Goal: Information Seeking & Learning: Learn about a topic

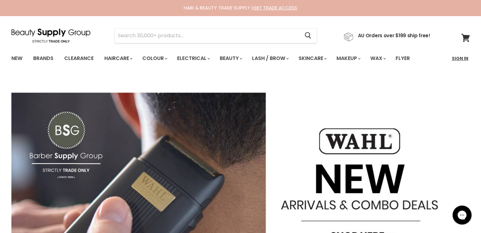
click at [462, 56] on link "Sign In" at bounding box center [460, 58] width 24 height 13
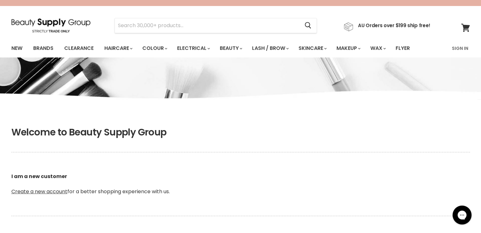
scroll to position [158, 0]
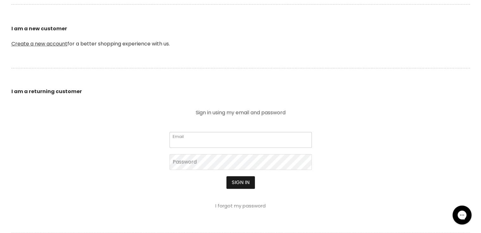
type input "[EMAIL_ADDRESS][DOMAIN_NAME]"
click at [240, 183] on button "Sign in" at bounding box center [240, 182] width 28 height 13
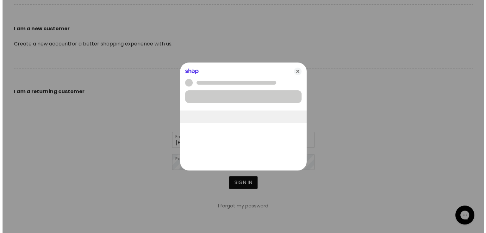
scroll to position [158, 0]
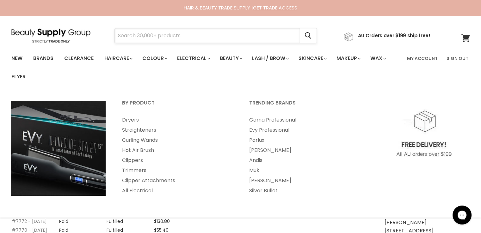
click at [170, 37] on input "Search" at bounding box center [207, 35] width 185 height 15
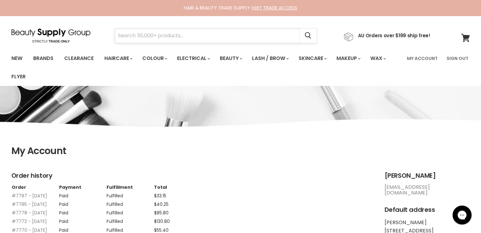
paste input "Skin O2 Face Defence 50+ Invisible Cream"
type input "Skin O2 Face Defence 50+ Invisible Cream"
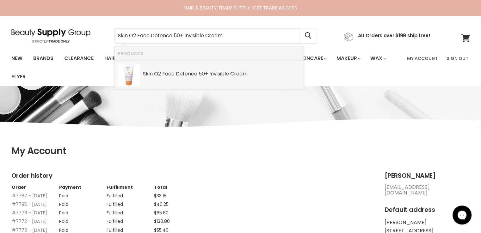
click at [149, 72] on b "Skin" at bounding box center [148, 73] width 10 height 7
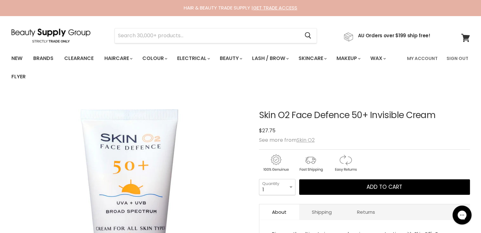
click at [306, 141] on u "Skin O2" at bounding box center [306, 140] width 18 height 7
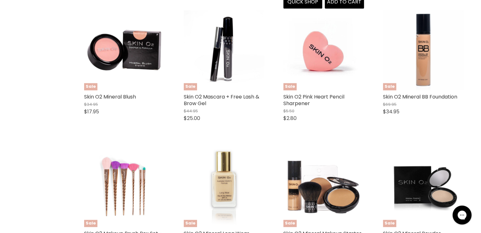
scroll to position [885, 0]
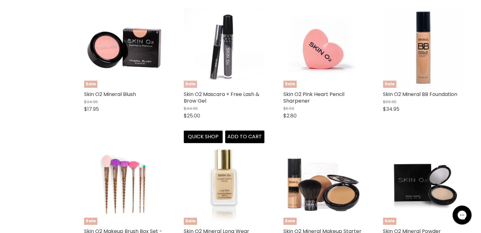
click at [223, 55] on img "Main content" at bounding box center [224, 47] width 81 height 81
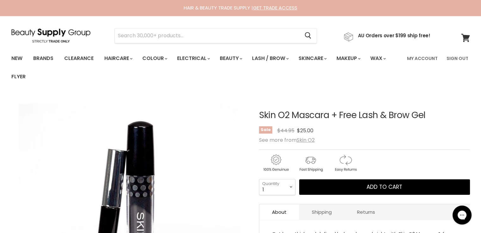
drag, startPoint x: 448, startPoint y: 110, endPoint x: 254, endPoint y: 112, distance: 193.5
click at [254, 112] on article "Click or scroll to zoom Tap or pinch to zoom Click or scroll to zoom" at bounding box center [240, 224] width 458 height 259
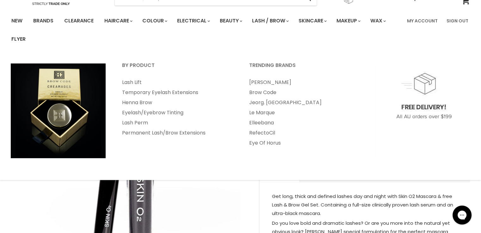
scroll to position [95, 0]
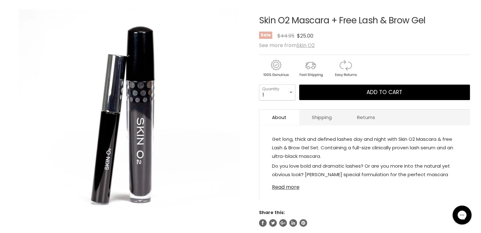
click at [288, 188] on link "Read more" at bounding box center [364, 185] width 185 height 9
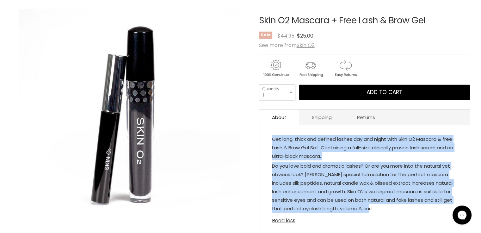
drag, startPoint x: 269, startPoint y: 137, endPoint x: 396, endPoint y: 209, distance: 145.9
click at [396, 209] on div "Get long, thick and defined lashes day and night with Skin O2 Mascara & free La…" at bounding box center [364, 183] width 211 height 102
copy div "Get long, thick and defined lashes day and night with Skin O2 Mascara & free La…"
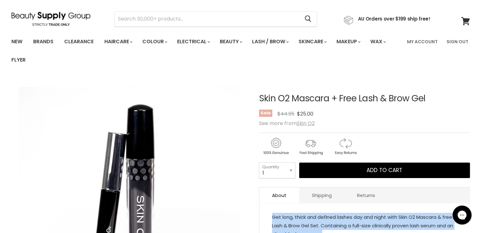
scroll to position [0, 0]
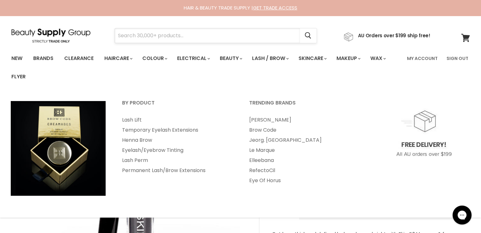
click at [160, 36] on input "Search" at bounding box center [207, 35] width 185 height 15
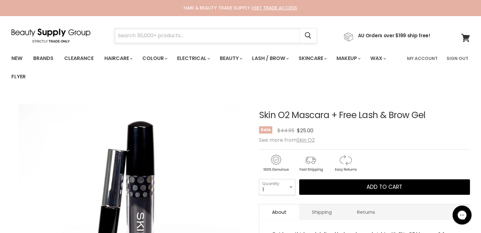
paste input "SKIN O2 MINERAL BLUSH 5g"
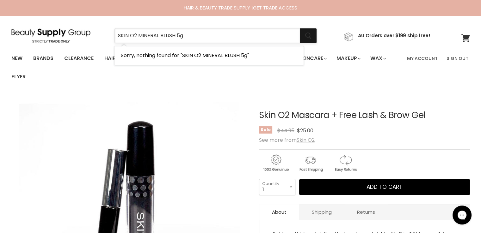
type input "SKIN O2 MINERAL BLUSH 5g"
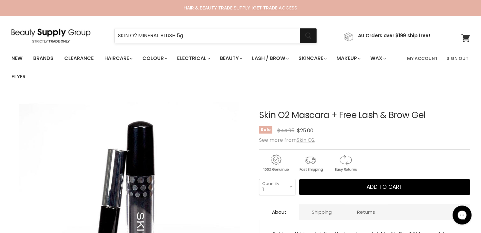
click at [311, 36] on icon "Search" at bounding box center [308, 36] width 6 height 7
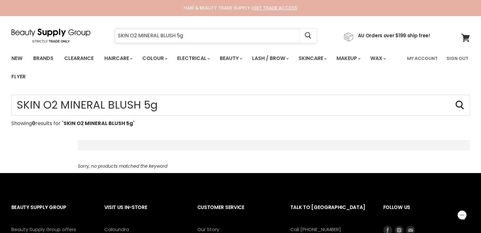
click at [210, 37] on input "SKIN O2 MINERAL BLUSH 5g" at bounding box center [207, 35] width 185 height 15
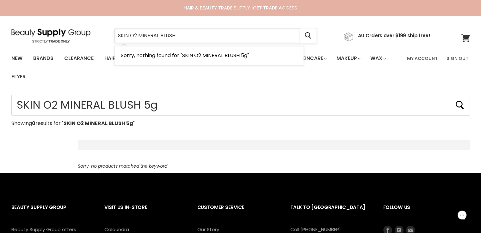
type input "SKIN O2 MINERAL BLUSH"
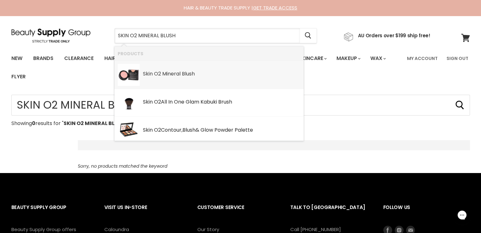
click at [161, 73] on b "O2" at bounding box center [157, 73] width 7 height 7
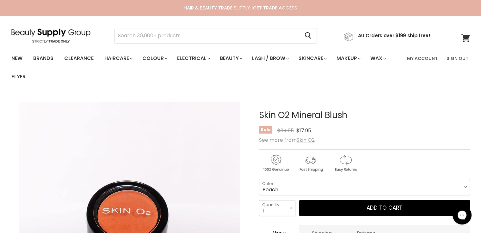
scroll to position [63, 0]
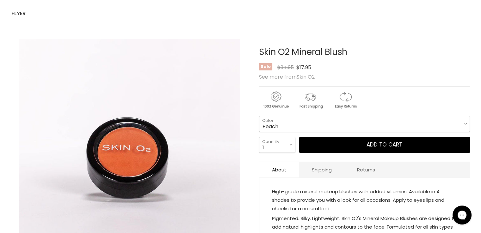
click at [274, 123] on select "Peach Plum Blossom Glow Bronzer" at bounding box center [364, 124] width 211 height 16
click at [276, 123] on select "Peach Plum Blossom Glow Bronzer" at bounding box center [364, 124] width 211 height 16
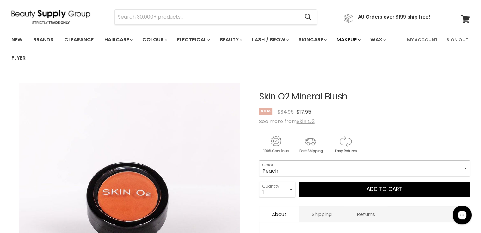
scroll to position [0, 0]
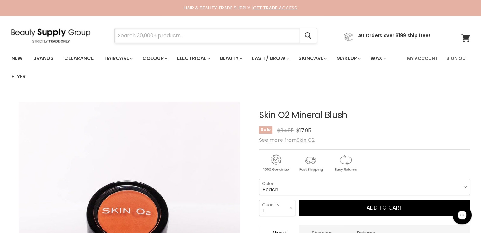
click at [144, 34] on input "Search" at bounding box center [207, 35] width 185 height 15
paste input "SKIN O2 MINERAL BB FOUNDATION TAN 30ml"
type input "SKIN O2 MINERAL BB FOUNDATION TAN 30ml"
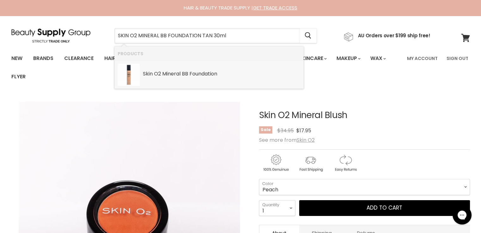
click at [152, 75] on b "Skin" at bounding box center [148, 73] width 10 height 7
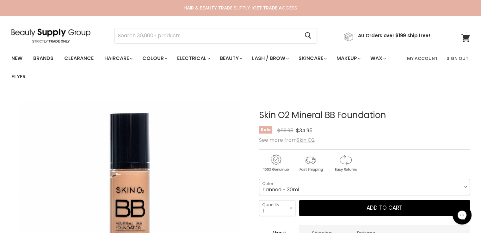
click at [266, 193] on select "Tanned - 30ml Fair - 30ml" at bounding box center [364, 187] width 211 height 16
click at [146, 34] on input "Search" at bounding box center [207, 35] width 185 height 15
click at [158, 36] on input "Search" at bounding box center [207, 35] width 185 height 15
paste input "SKIN O2 SLEEP MASK 24K GOLD"
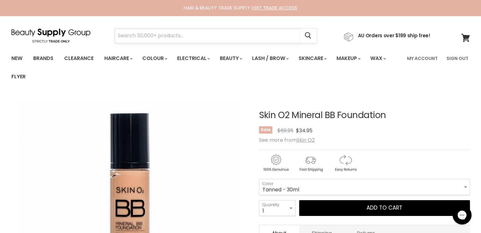
type input "SKIN O2 SLEEP MASK 24K GOLD"
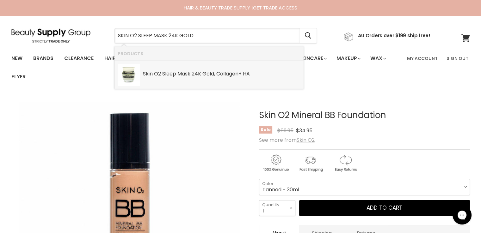
click at [170, 83] on link "Skin O2 Sleep Mask 24K Gold , Collagen+ HA SKU: 9342119002942 Skin O2" at bounding box center [209, 75] width 183 height 22
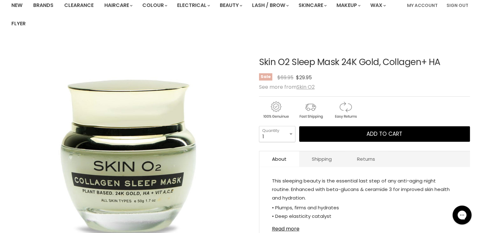
scroll to position [63, 0]
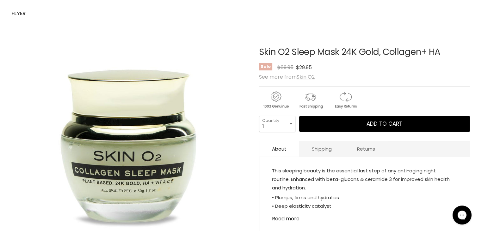
drag, startPoint x: 453, startPoint y: 56, endPoint x: 261, endPoint y: 54, distance: 192.6
click at [261, 54] on h1 "Skin O2 Sleep Mask 24K Gold, Collagen+ HA" at bounding box center [364, 52] width 211 height 10
copy h1 "Skin O2 Sleep Mask 24K Gold, Collagen+ HA"
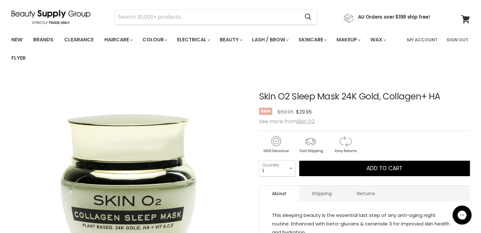
scroll to position [0, 0]
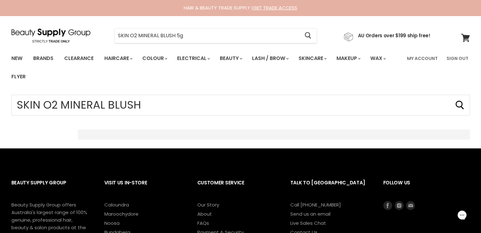
type input "SKIN O2 MINERAL BLUSH 5g"
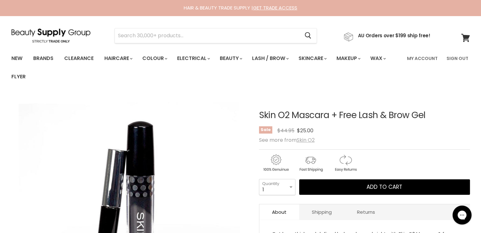
click at [310, 140] on u "Skin O2" at bounding box center [306, 140] width 18 height 7
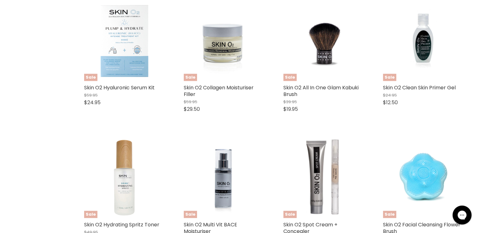
scroll to position [1613, 0]
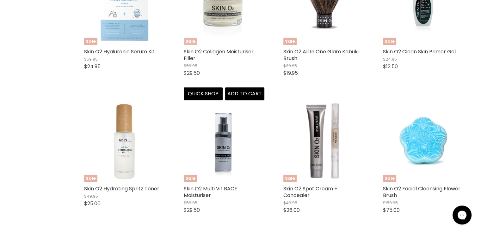
click at [229, 22] on img "Main content" at bounding box center [224, 5] width 81 height 81
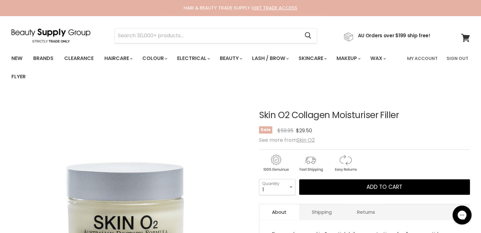
drag, startPoint x: 421, startPoint y: 114, endPoint x: 247, endPoint y: 110, distance: 174.0
click at [247, 110] on article "Click or scroll to zoom Tap or pinch to zoom Skin O2 Collagen Moisturiser Fille…" at bounding box center [240, 224] width 458 height 259
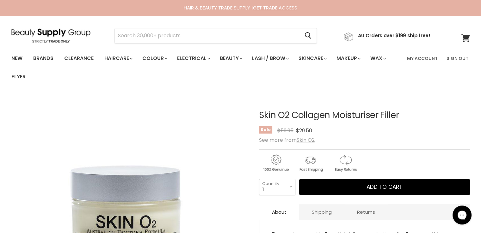
copy article "Skin O2 Collagen Moisturiser Filler"
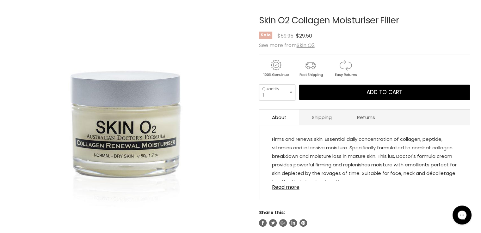
scroll to position [190, 0]
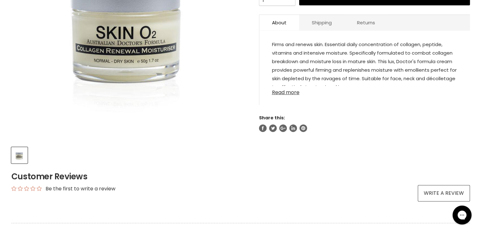
click at [287, 93] on link "Read more" at bounding box center [364, 90] width 185 height 9
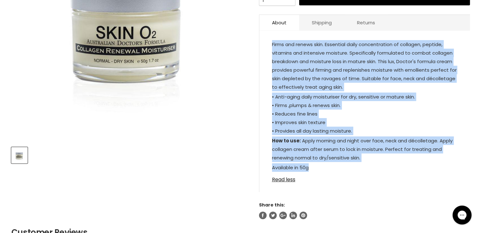
drag, startPoint x: 271, startPoint y: 41, endPoint x: 344, endPoint y: 166, distance: 144.6
click at [344, 166] on div "Firms and renews skin. Essential daily concentration of collagen, peptide, vita…" at bounding box center [364, 114] width 211 height 155
copy div "Firms and renews skin. Essential daily concentration of collagen, peptide, vita…"
